Goal: Contribute content: Contribute content

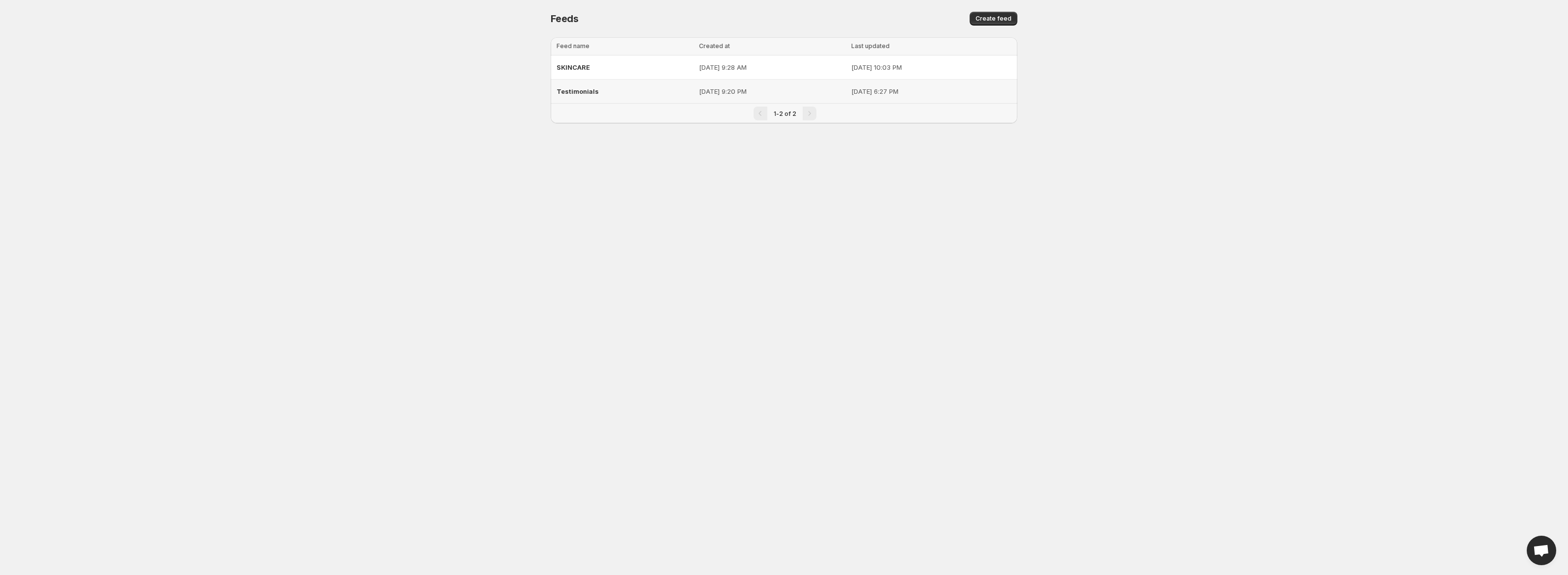
click at [618, 91] on div "Testimonials" at bounding box center [624, 91] width 137 height 17
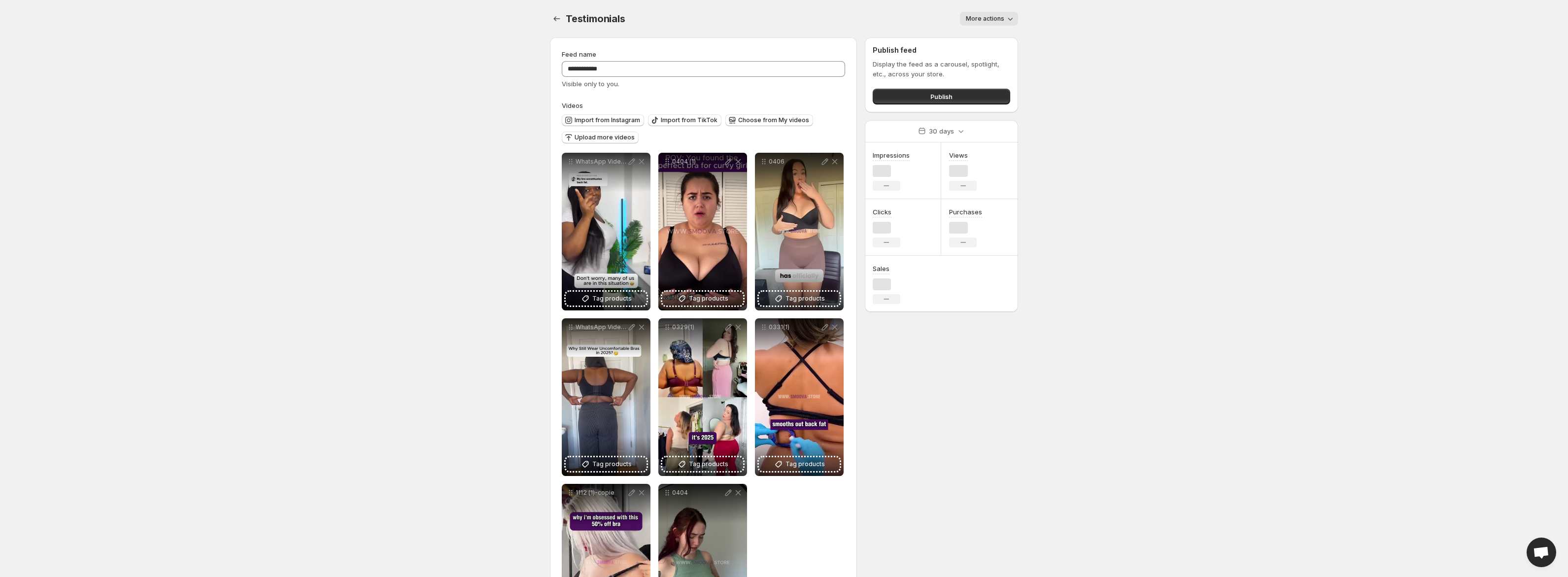
drag, startPoint x: 597, startPoint y: 100, endPoint x: 597, endPoint y: 84, distance: 16.0
click at [595, 94] on div "**********" at bounding box center [703, 345] width 283 height 592
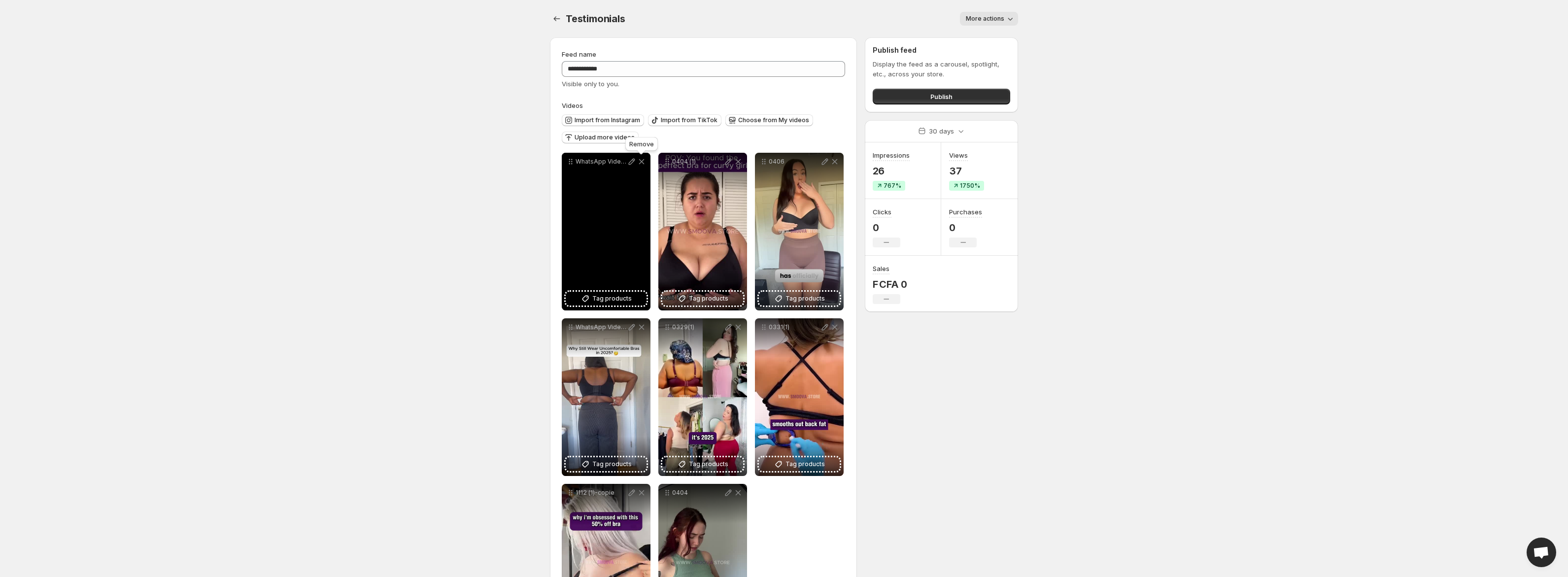
click at [639, 164] on icon at bounding box center [642, 161] width 5 height 5
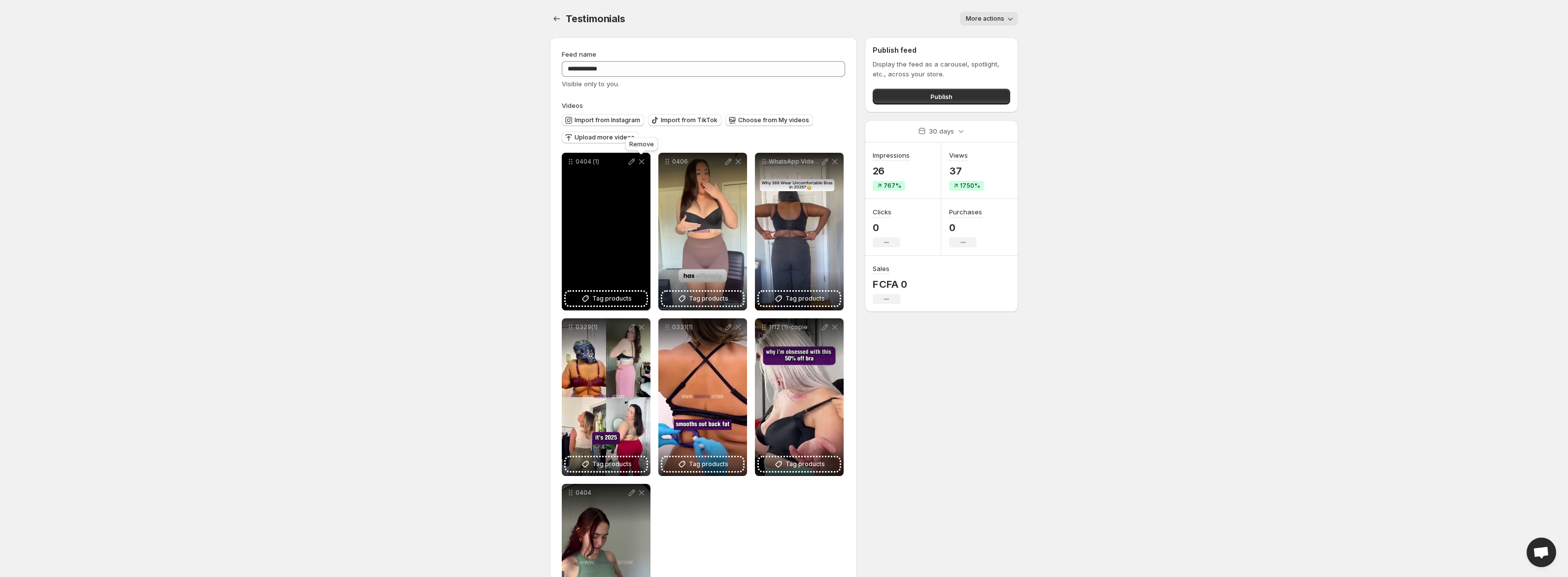
click at [638, 164] on icon at bounding box center [642, 162] width 10 height 10
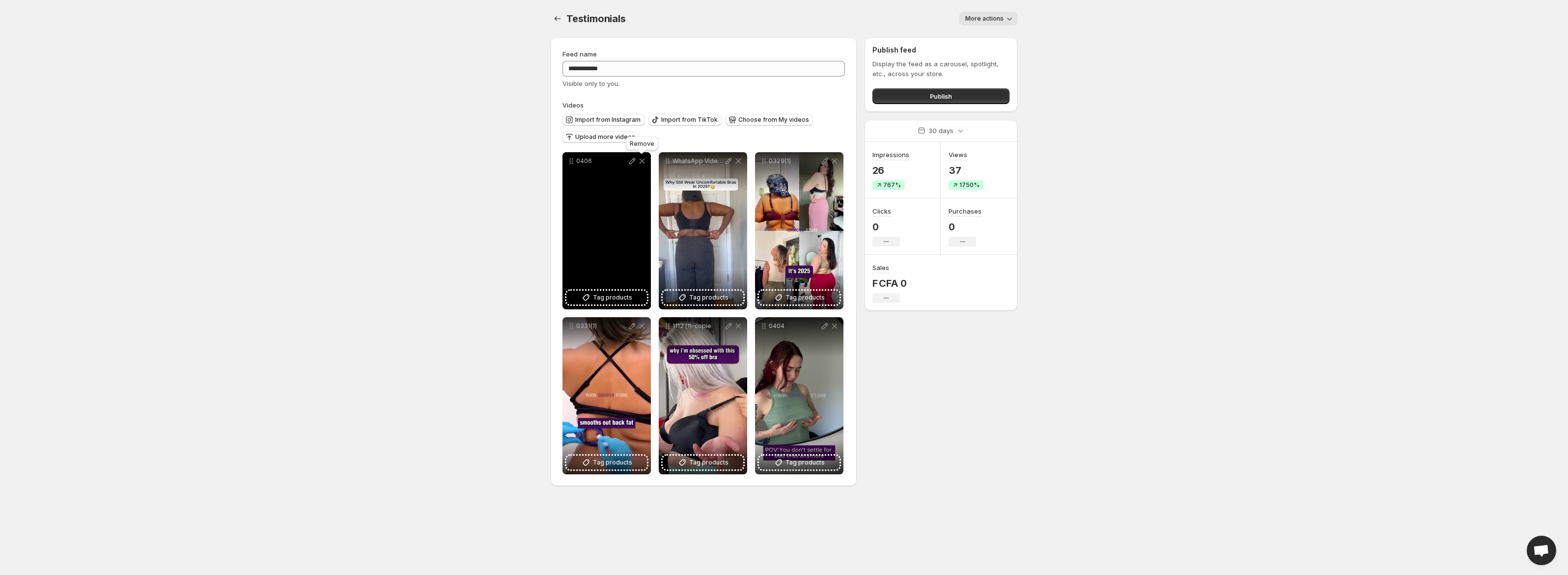
click at [639, 163] on icon at bounding box center [642, 161] width 10 height 10
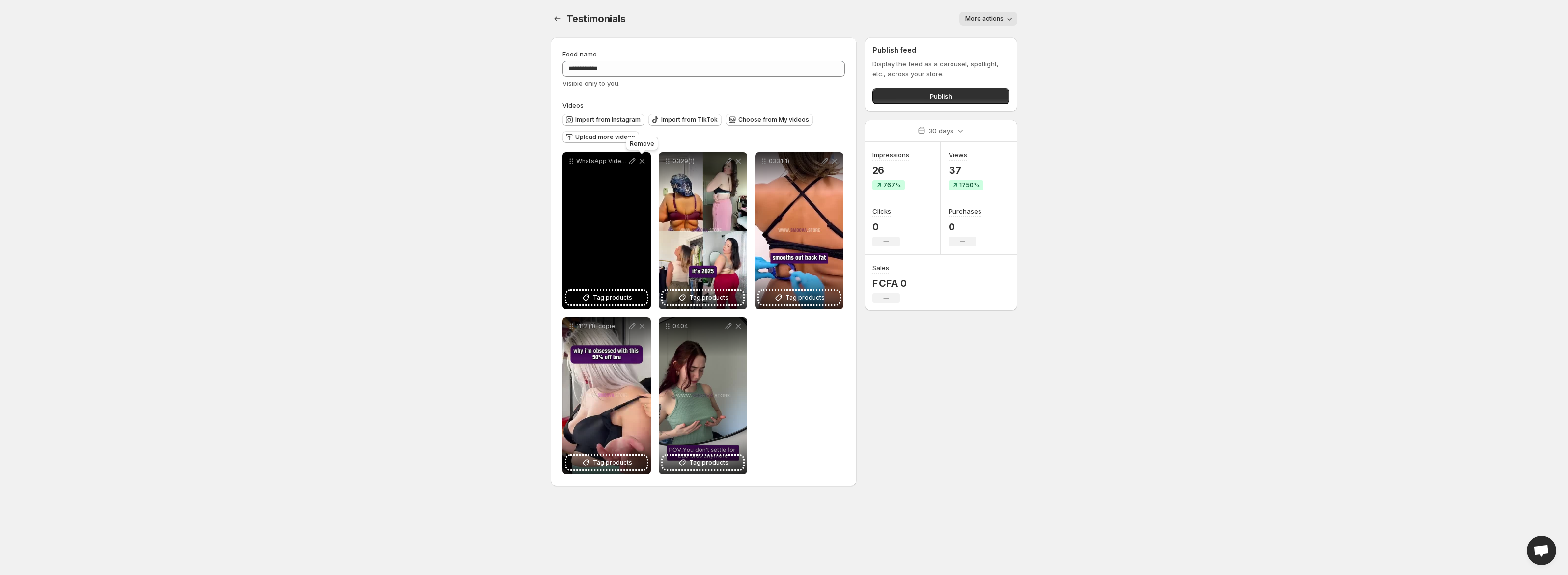
click at [640, 164] on icon at bounding box center [642, 161] width 10 height 10
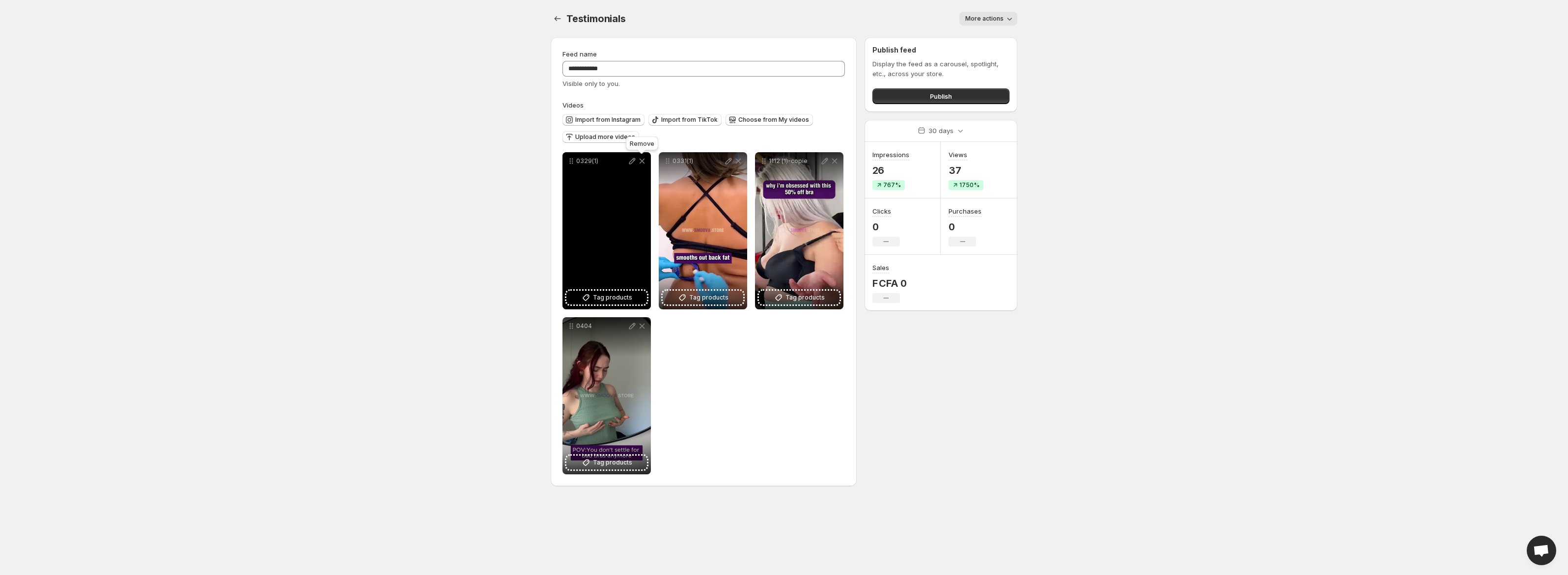
click at [641, 163] on icon at bounding box center [642, 161] width 5 height 5
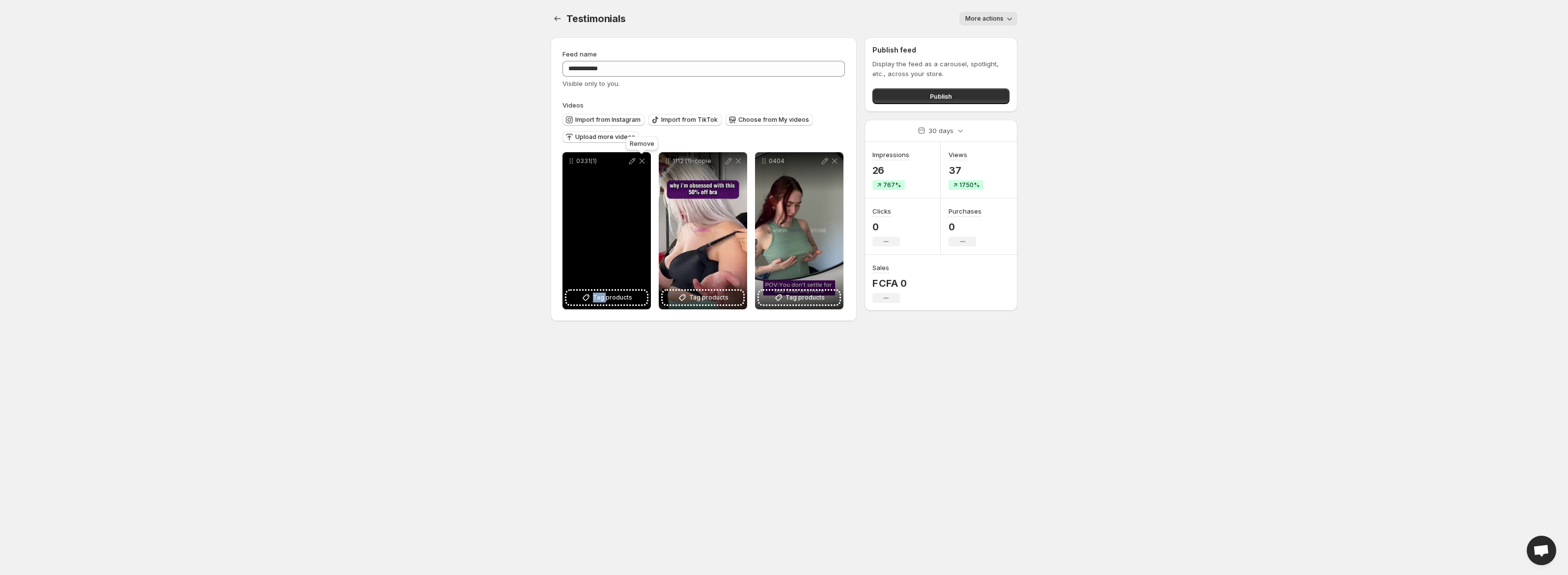
click at [641, 163] on icon at bounding box center [642, 161] width 5 height 5
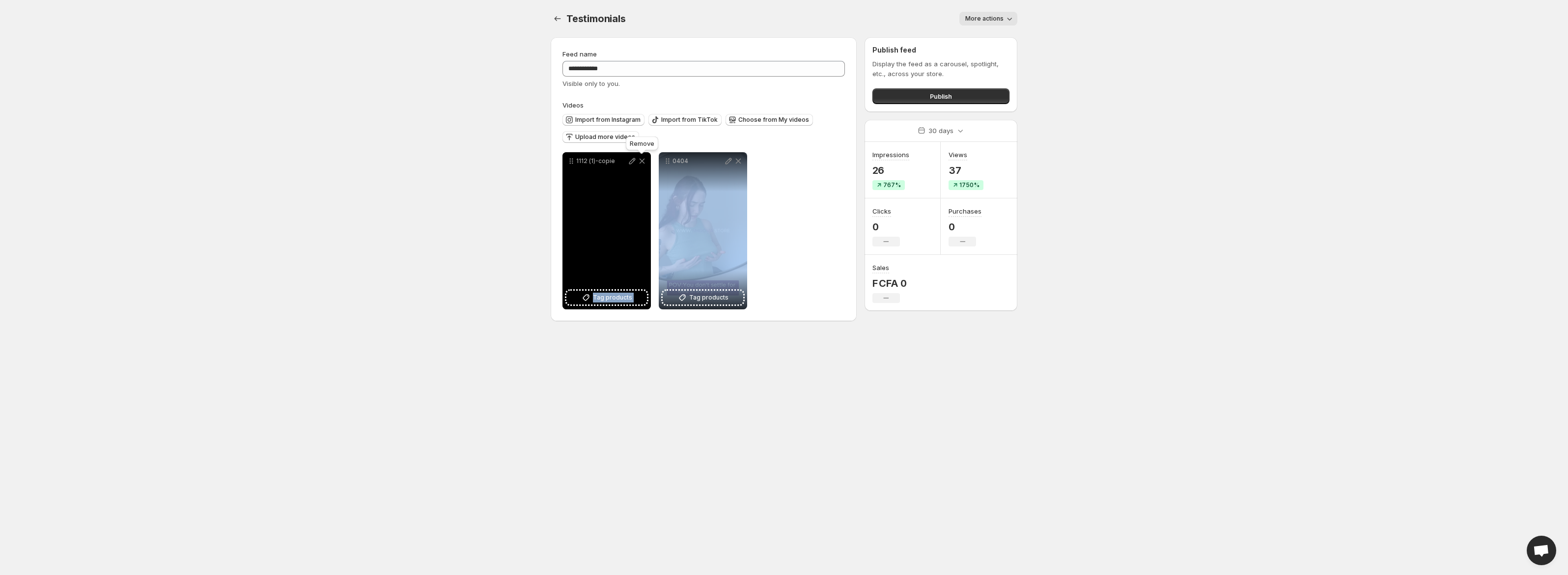
click at [641, 163] on icon at bounding box center [642, 161] width 5 height 5
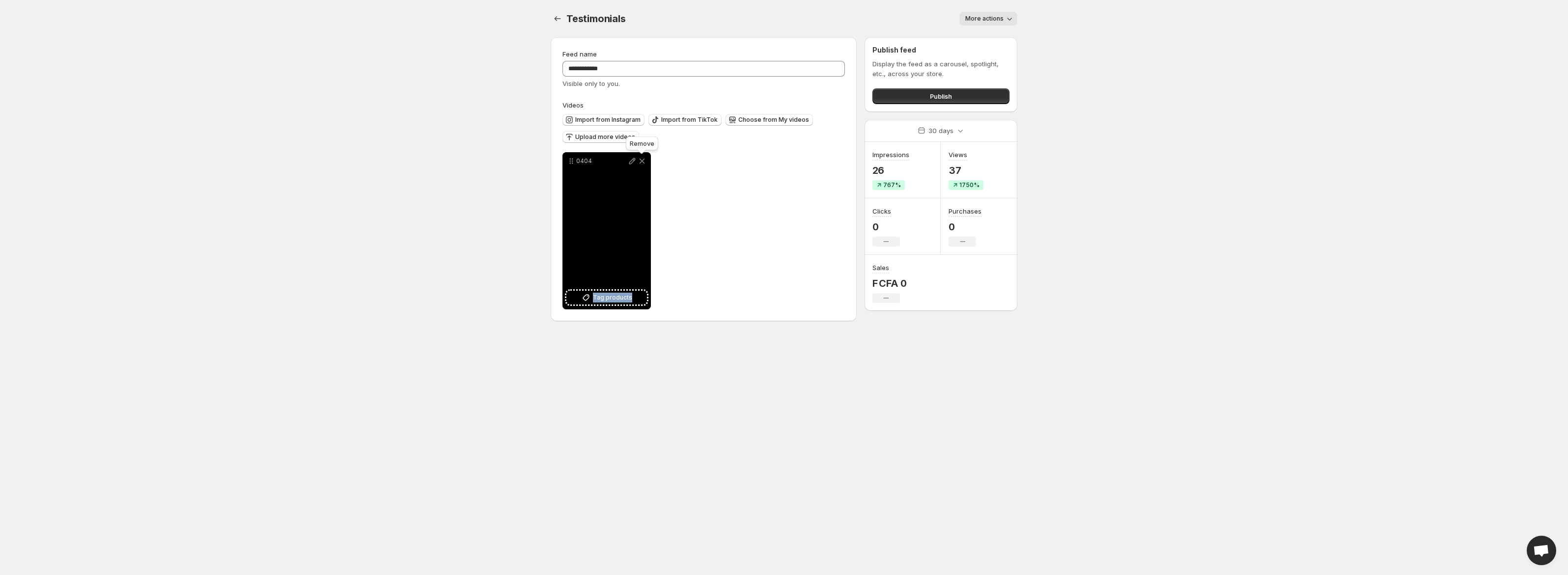
click at [641, 163] on icon at bounding box center [642, 161] width 10 height 10
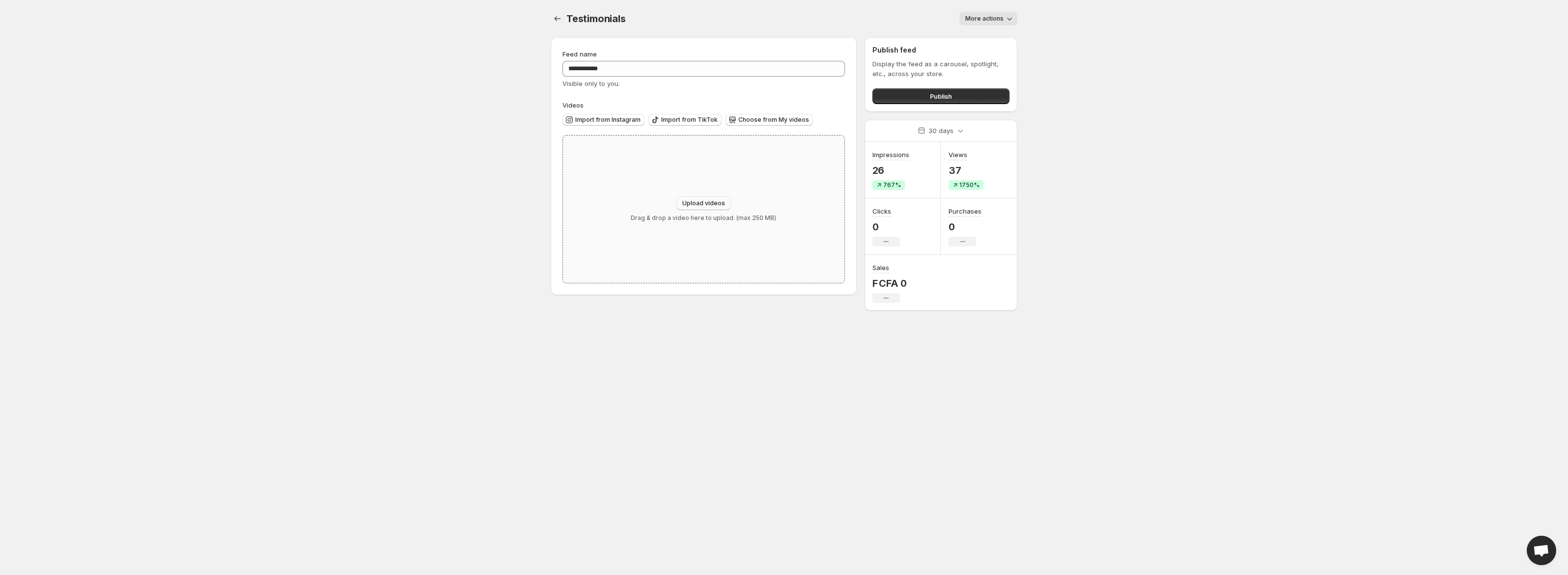
click at [695, 198] on button "Upload videos" at bounding box center [703, 203] width 54 height 14
type input "**********"
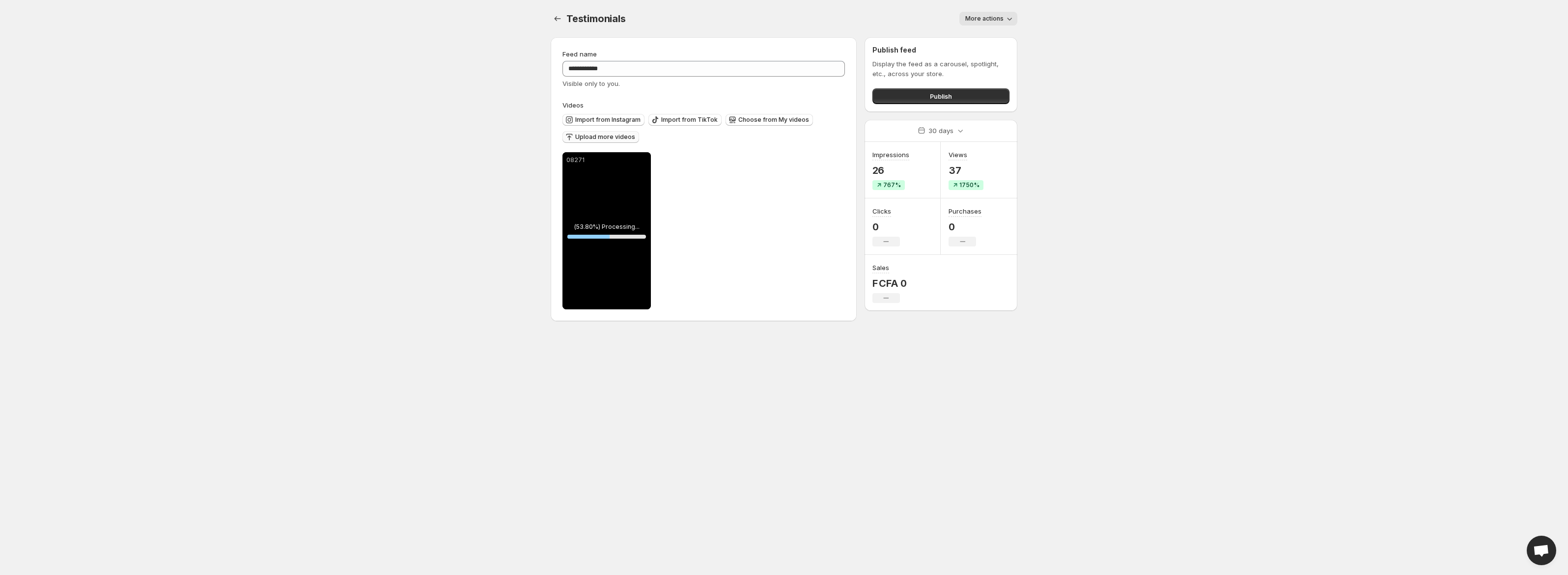
click at [624, 139] on span "Upload more videos" at bounding box center [605, 137] width 60 height 8
